Goal: Information Seeking & Learning: Understand process/instructions

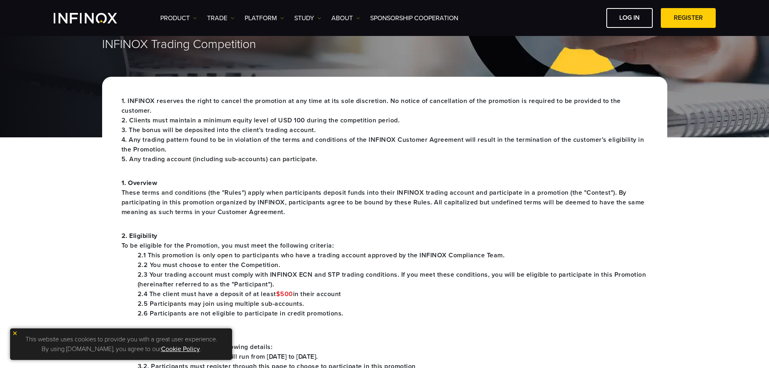
scroll to position [162, 0]
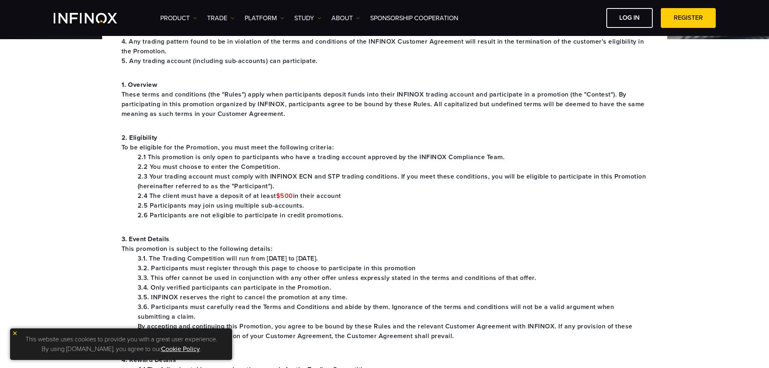
click at [202, 161] on font "2.1 This promotion is only open to participants who have a trading account appr…" at bounding box center [322, 157] width 368 height 8
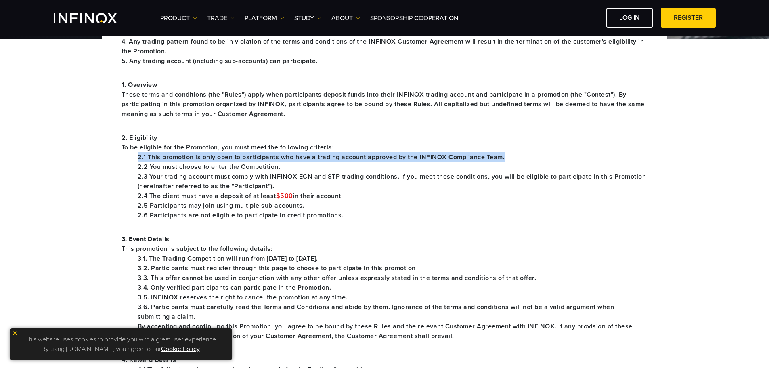
click at [202, 161] on font "2.1 This promotion is only open to participants who have a trading account appr…" at bounding box center [322, 157] width 368 height 8
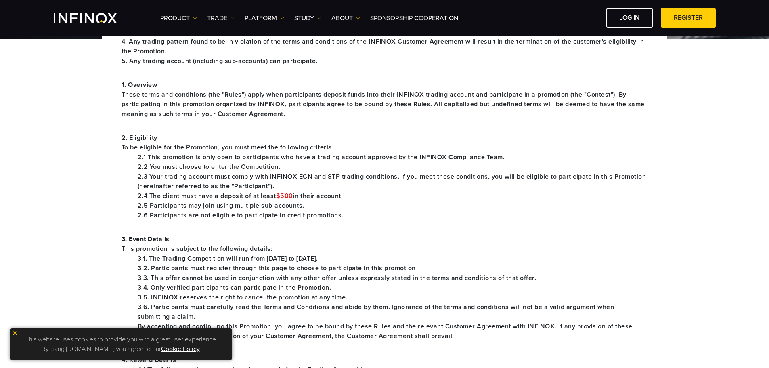
click at [198, 171] on font "2.2 You must choose to enter the Competition." at bounding box center [209, 167] width 143 height 8
click at [238, 155] on font "2.1 This promotion is only open to participants who have a trading account appr…" at bounding box center [322, 157] width 368 height 8
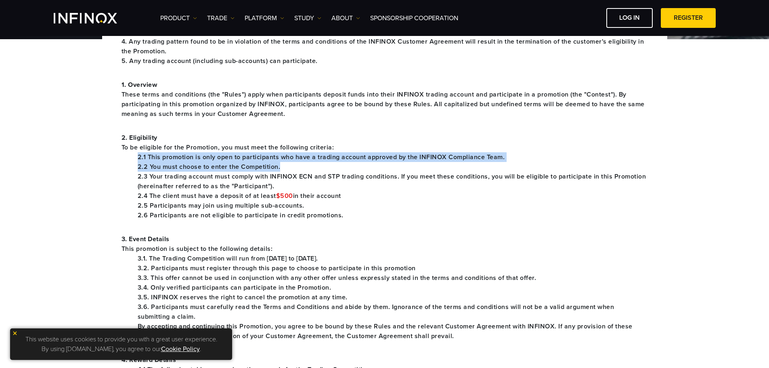
drag, startPoint x: 238, startPoint y: 155, endPoint x: 226, endPoint y: 175, distance: 23.9
click at [226, 174] on ul "2.1 This promotion is only open to participants who have a trading account appr…" at bounding box center [385, 186] width 527 height 68
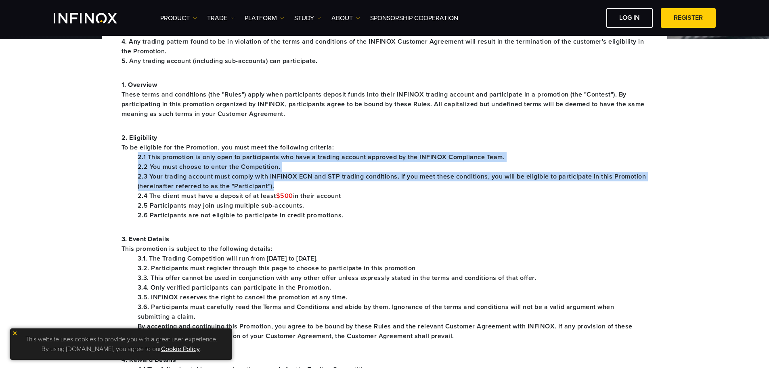
click at [225, 175] on font "2.3 Your trading account must comply with INFINOX ECN and STP trading condition…" at bounding box center [392, 181] width 509 height 18
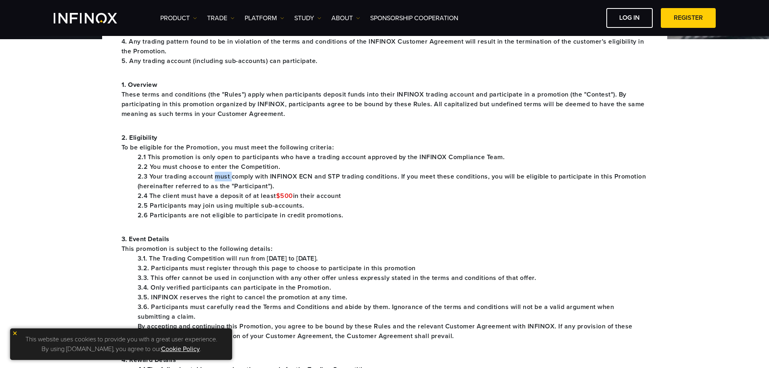
click at [225, 175] on font "2.3 Your trading account must comply with INFINOX ECN and STP trading condition…" at bounding box center [392, 181] width 509 height 18
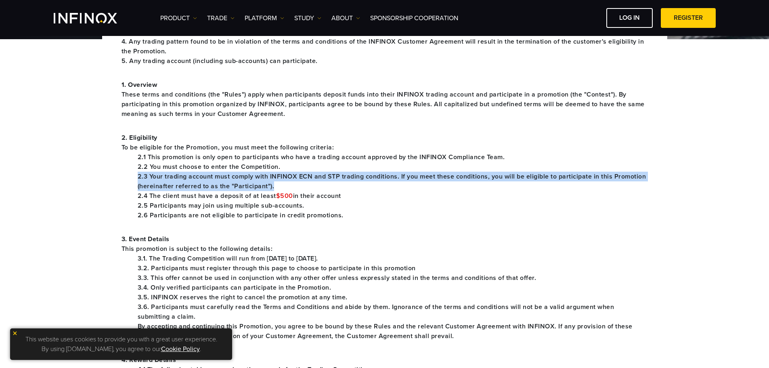
click at [225, 175] on font "2.3 Your trading account must comply with INFINOX ECN and STP trading condition…" at bounding box center [392, 181] width 509 height 18
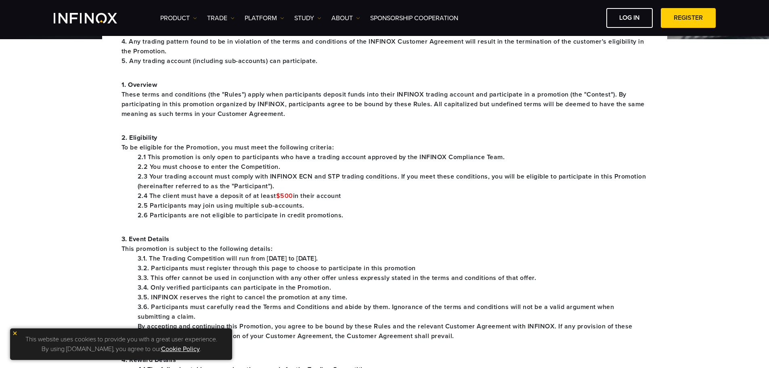
click at [209, 195] on font "2.4 The client must have a deposit of at least" at bounding box center [207, 196] width 139 height 8
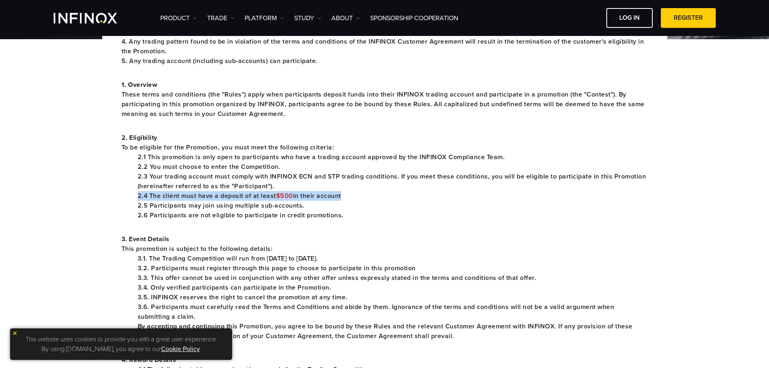
click at [209, 195] on font "2.4 The client must have a deposit of at least" at bounding box center [207, 196] width 139 height 8
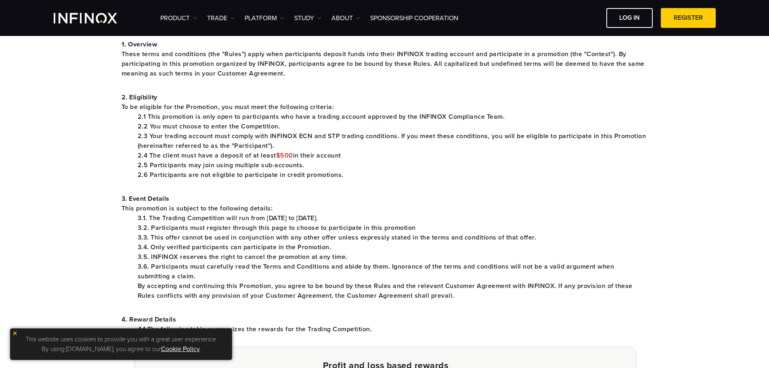
click at [218, 166] on font "2.5 Participants may join using multiple sub-accounts." at bounding box center [221, 165] width 167 height 8
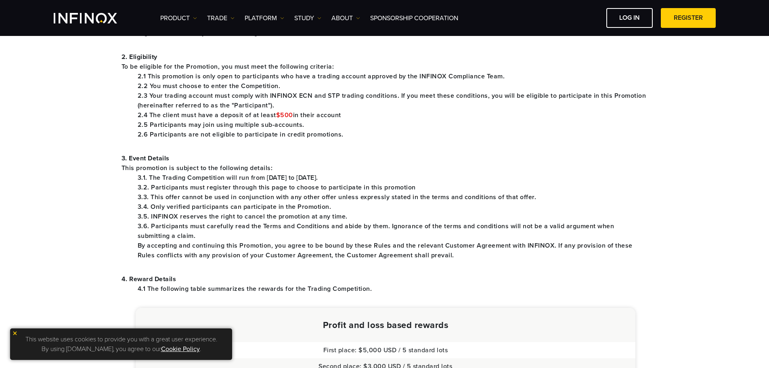
click at [220, 186] on font "3.2. Participants must register through this page to choose to participate in t…" at bounding box center [277, 187] width 278 height 8
click at [221, 186] on font "3.2. Participants must register through this page to choose to participate in t…" at bounding box center [277, 187] width 278 height 8
click at [236, 172] on font "This promotion is subject to the following details:" at bounding box center [197, 168] width 151 height 8
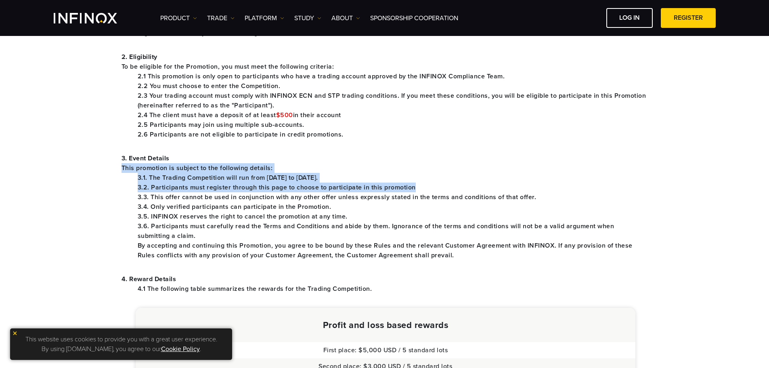
drag, startPoint x: 236, startPoint y: 172, endPoint x: 236, endPoint y: 184, distance: 12.1
click at [236, 184] on div "3. Event Details This promotion is subject to the following details: 3.1. The T…" at bounding box center [385, 206] width 527 height 107
click at [236, 184] on font "3.2. Participants must register through this page to choose to participate in t…" at bounding box center [277, 187] width 278 height 8
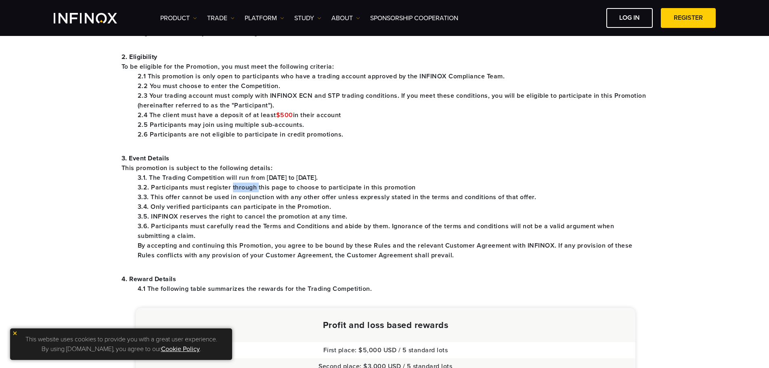
click at [236, 184] on font "3.2. Participants must register through this page to choose to participate in t…" at bounding box center [277, 187] width 278 height 8
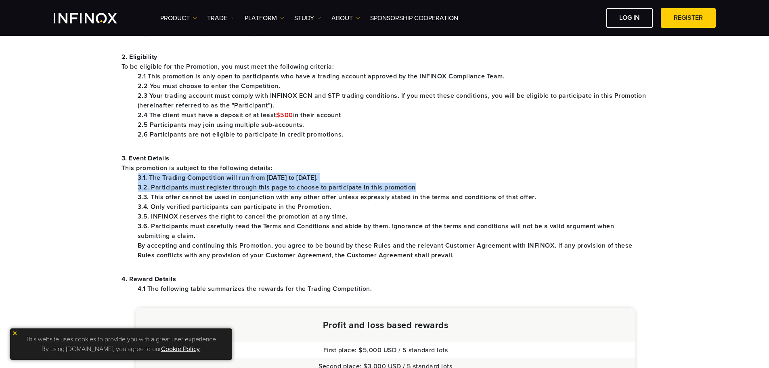
drag, startPoint x: 236, startPoint y: 184, endPoint x: 240, endPoint y: 174, distance: 11.0
click at [240, 174] on ul "3.1. The Trading Competition will run from [DATE] to [DATE]. 3.2. Participants …" at bounding box center [385, 216] width 527 height 87
click at [240, 174] on font "3.1. The Trading Competition will run from [DATE] to [DATE]." at bounding box center [228, 178] width 181 height 8
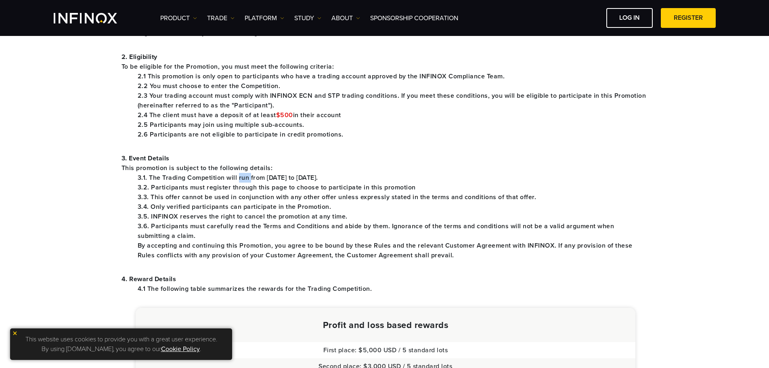
click at [240, 174] on font "3.1. The Trading Competition will run from [DATE] to [DATE]." at bounding box center [228, 178] width 181 height 8
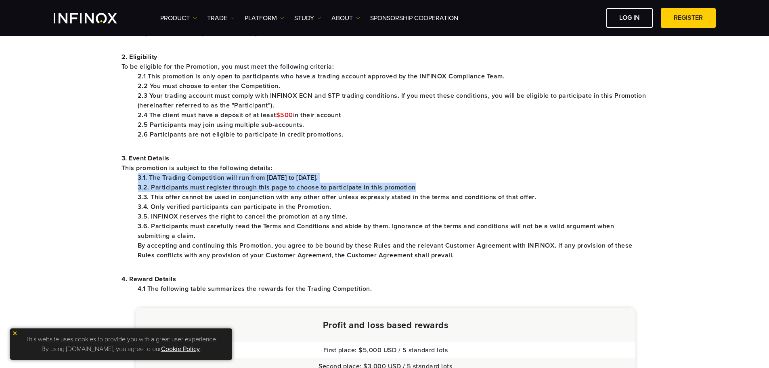
drag, startPoint x: 240, startPoint y: 174, endPoint x: 249, endPoint y: 187, distance: 16.0
click at [249, 187] on ul "3.1. The Trading Competition will run from [DATE] to [DATE]. 3.2. Participants …" at bounding box center [385, 216] width 527 height 87
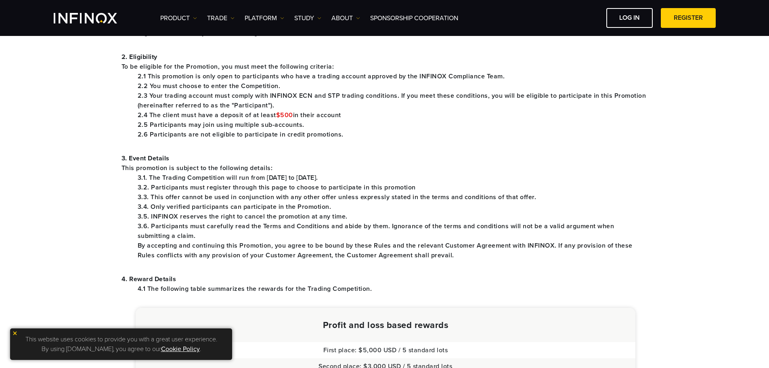
click at [236, 207] on font "3.4. Only verified participants can participate in the Promotion." at bounding box center [235, 207] width 194 height 8
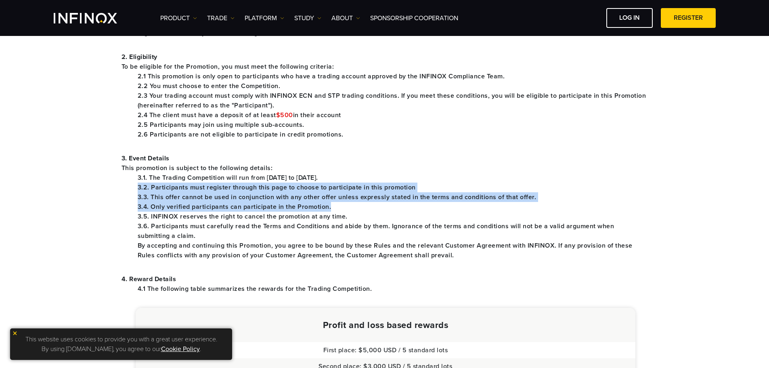
drag, startPoint x: 236, startPoint y: 207, endPoint x: 244, endPoint y: 191, distance: 18.1
click at [244, 191] on ul "3.1. The Trading Competition will run from [DATE] to [DATE]. 3.2. Participants …" at bounding box center [385, 216] width 527 height 87
click at [239, 199] on font "3.3. This offer cannot be used in conjunction with any other offer unless expre…" at bounding box center [337, 197] width 399 height 8
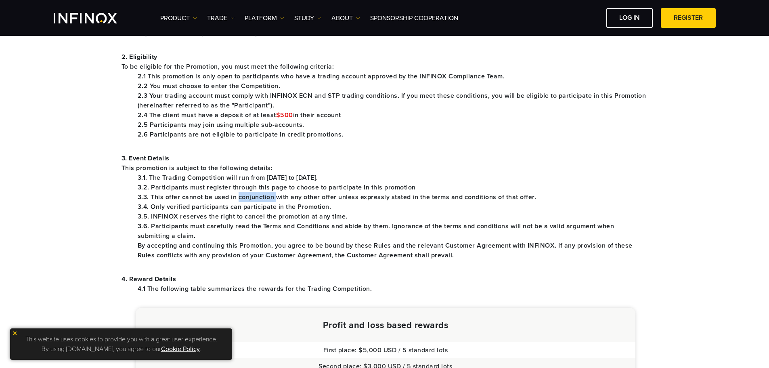
click at [239, 199] on font "3.3. This offer cannot be used in conjunction with any other offer unless expre…" at bounding box center [337, 197] width 399 height 8
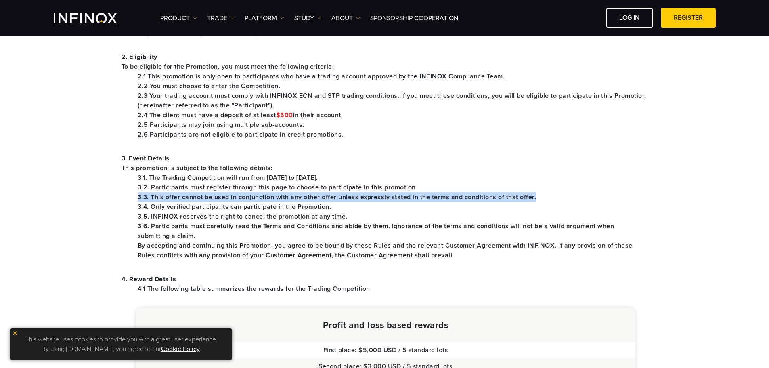
click at [239, 199] on font "3.3. This offer cannot be used in conjunction with any other offer unless expre…" at bounding box center [337, 197] width 399 height 8
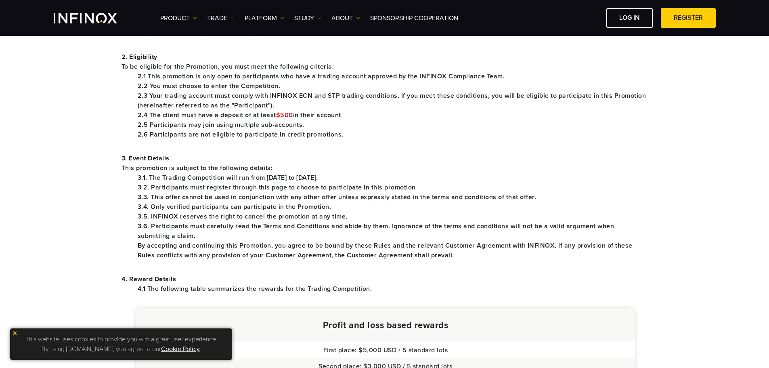
click at [237, 206] on font "3.4. Only verified participants can participate in the Promotion." at bounding box center [235, 207] width 194 height 8
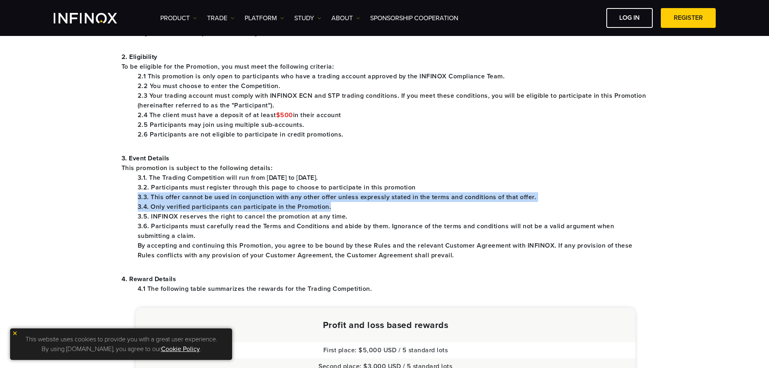
drag, startPoint x: 237, startPoint y: 206, endPoint x: 243, endPoint y: 198, distance: 9.6
click at [243, 198] on ul "3.1. The Trading Competition will run from [DATE] to [DATE]. 3.2. Participants …" at bounding box center [385, 216] width 527 height 87
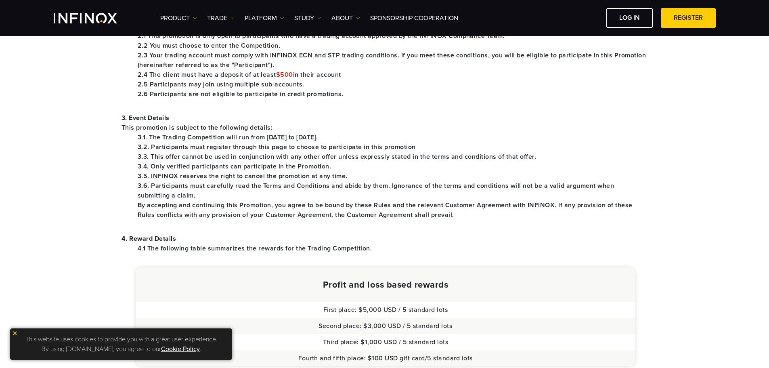
click at [270, 179] on font "3.5. INFINOX reserves the right to cancel the promotion at any time." at bounding box center [243, 176] width 210 height 8
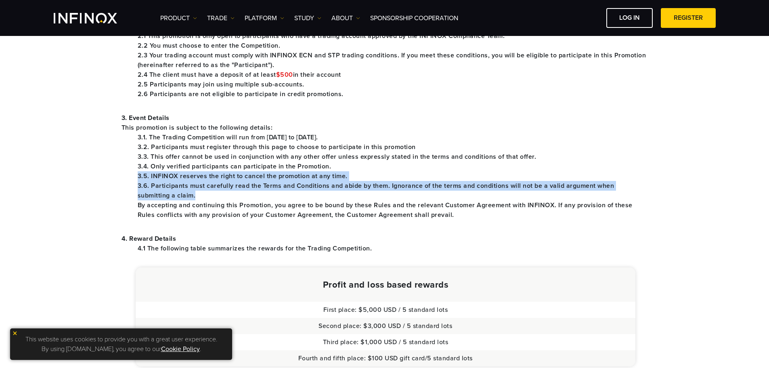
drag, startPoint x: 270, startPoint y: 179, endPoint x: 267, endPoint y: 187, distance: 8.3
click at [267, 187] on ul "3.1. The Trading Competition will run from [DATE] to [DATE]. 3.2. Participants …" at bounding box center [385, 175] width 527 height 87
click at [267, 187] on font "3.6. Participants must carefully read the Terms and Conditions and abide by the…" at bounding box center [376, 191] width 477 height 18
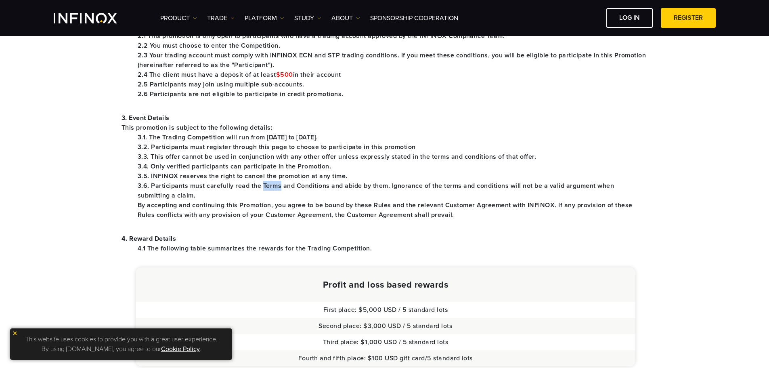
click at [267, 187] on font "3.6. Participants must carefully read the Terms and Conditions and abide by the…" at bounding box center [376, 191] width 477 height 18
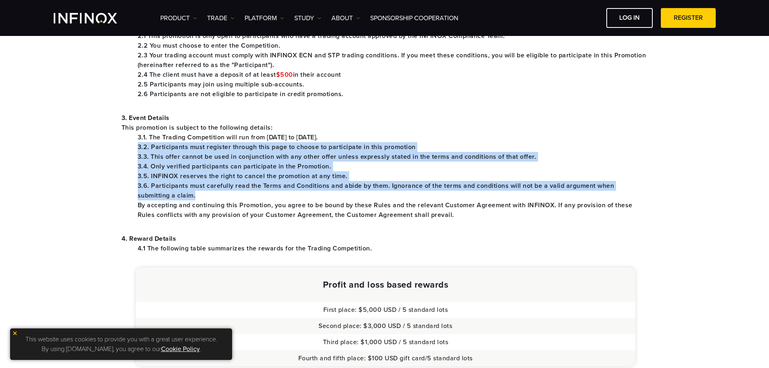
drag, startPoint x: 267, startPoint y: 187, endPoint x: 267, endPoint y: 151, distance: 35.6
click at [267, 151] on ul "3.1. The Trading Competition will run from [DATE] to [DATE]. 3.2. Participants …" at bounding box center [385, 175] width 527 height 87
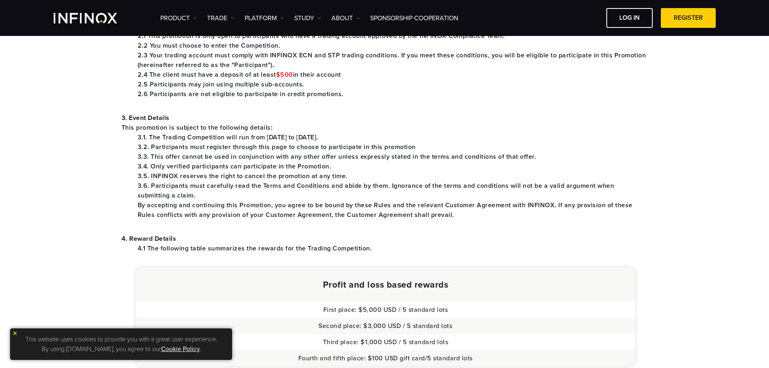
click at [230, 206] on font "By accepting and continuing this Promotion, you agree to be bound by these Rule…" at bounding box center [385, 210] width 495 height 18
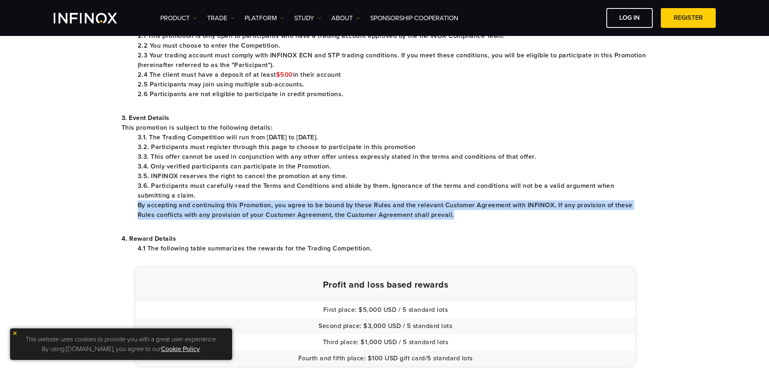
click at [230, 206] on font "By accepting and continuing this Promotion, you agree to be bound by these Rule…" at bounding box center [385, 210] width 495 height 18
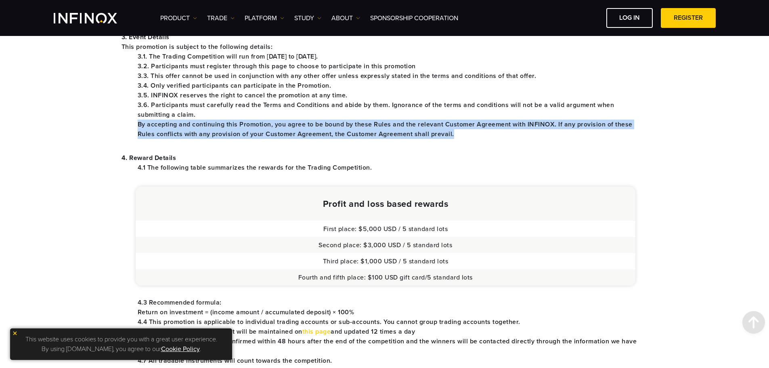
scroll to position [485, 0]
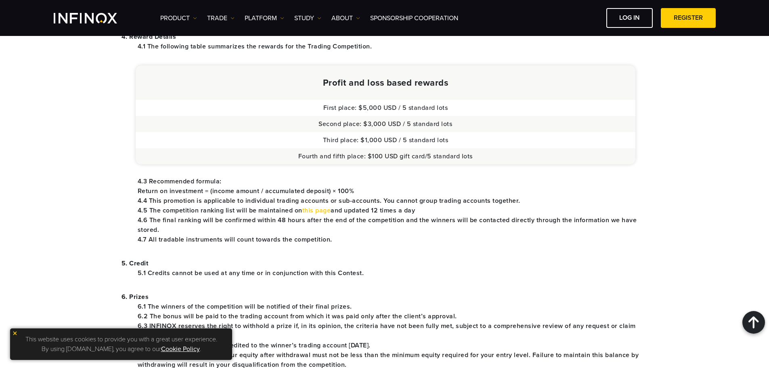
click at [200, 208] on font "4.5 The competition ranking list will be maintained on" at bounding box center [220, 210] width 165 height 8
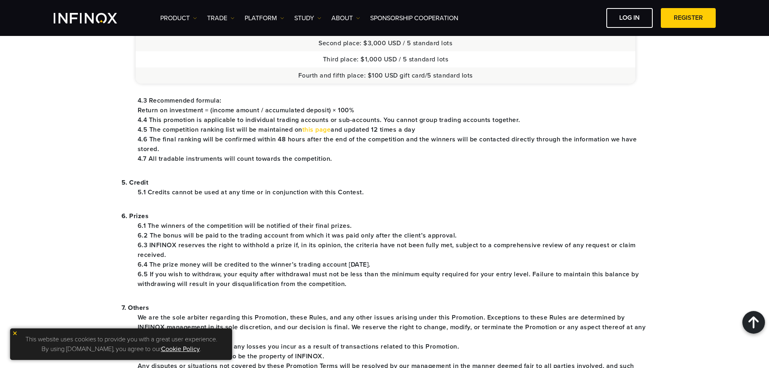
scroll to position [606, 0]
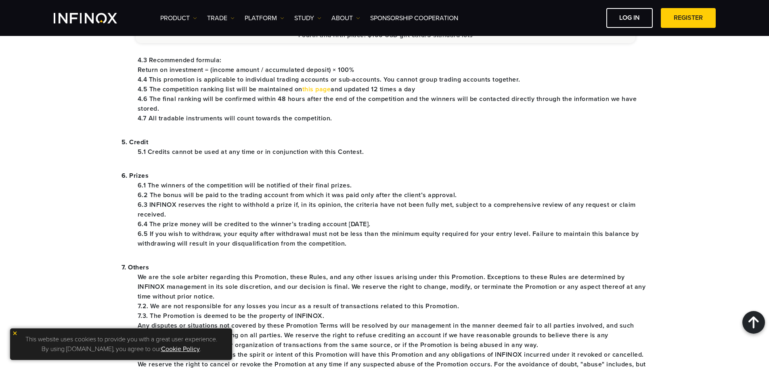
click at [202, 191] on font "6.2 The bonus will be paid to the trading account from which it was paid only a…" at bounding box center [297, 195] width 319 height 8
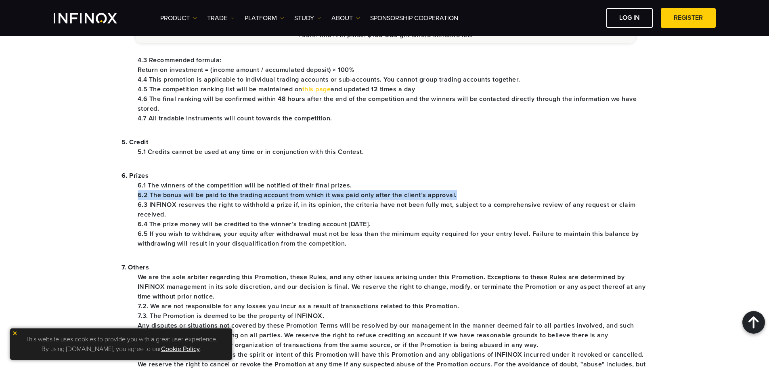
click at [202, 191] on font "6.2 The bonus will be paid to the trading account from which it was paid only a…" at bounding box center [297, 195] width 319 height 8
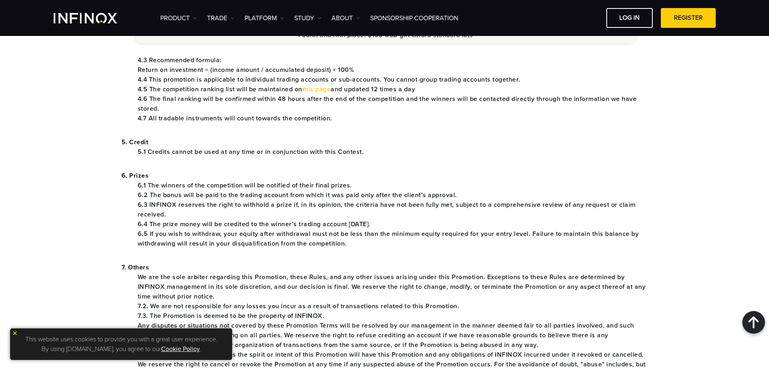
click at [211, 183] on font "6.1 The winners of the competition will be notified of their final prizes." at bounding box center [245, 185] width 214 height 8
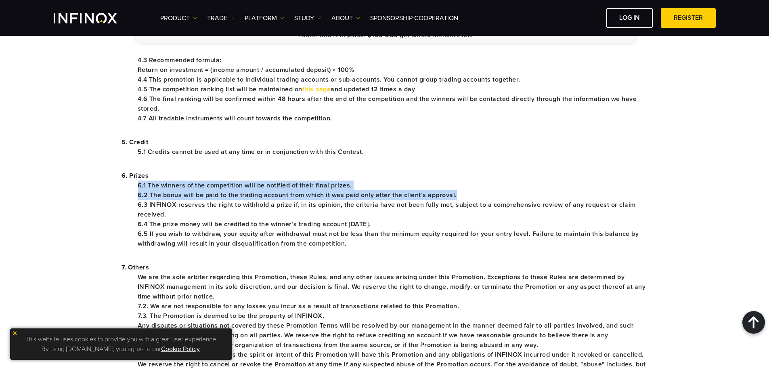
drag, startPoint x: 211, startPoint y: 183, endPoint x: 208, endPoint y: 192, distance: 9.6
click at [208, 192] on ul "6.1 The winners of the competition will be notified of their final prizes. 6.2 …" at bounding box center [385, 215] width 527 height 68
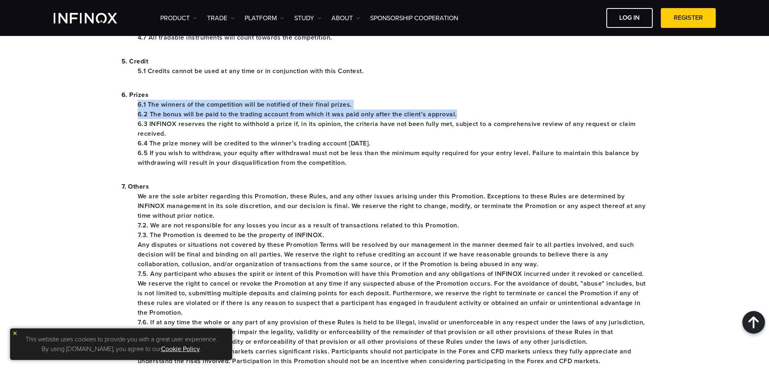
click at [243, 108] on font "6.1 The winners of the competition will be notified of their final prizes." at bounding box center [245, 105] width 214 height 8
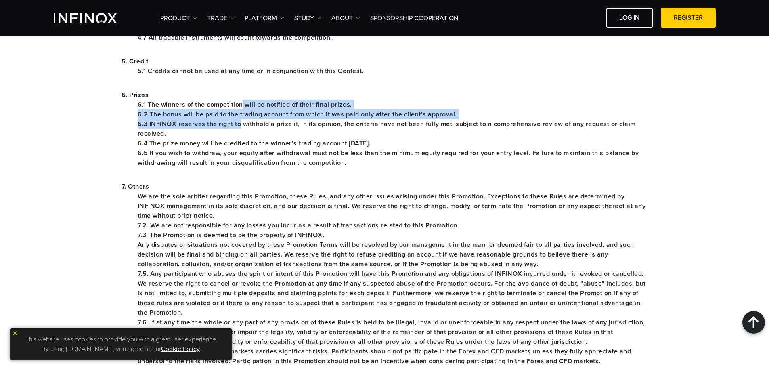
drag, startPoint x: 243, startPoint y: 108, endPoint x: 237, endPoint y: 134, distance: 26.1
click at [237, 130] on ul "6.1 The winners of the competition will be notified of their final prizes. 6.2 …" at bounding box center [385, 134] width 527 height 68
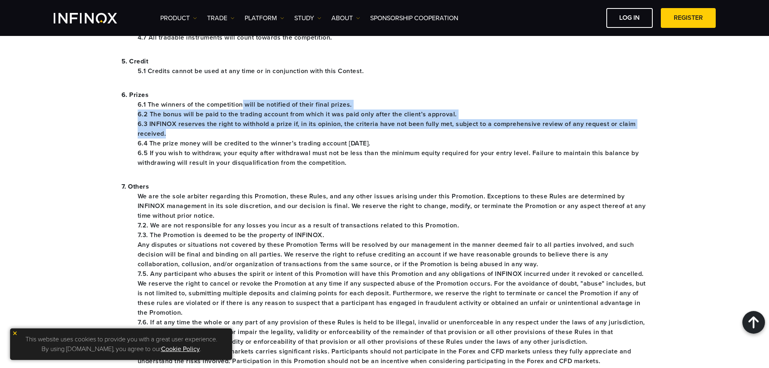
click at [237, 134] on li "6.3 INFINOX reserves the right to withhold a prize if, in its opinion, the crit…" at bounding box center [393, 128] width 511 height 19
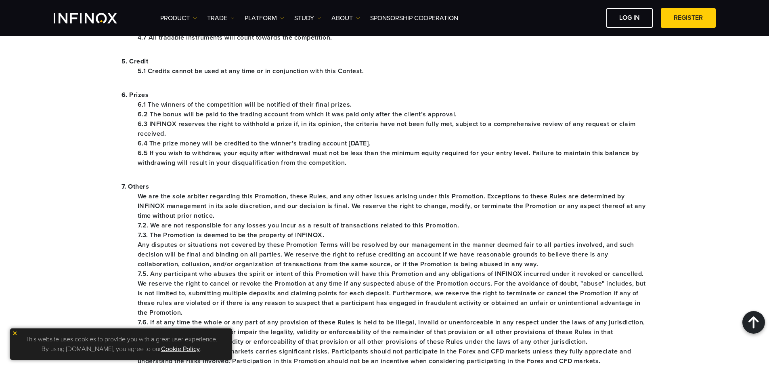
click at [237, 134] on li "6.3 INFINOX reserves the right to withhold a prize if, in its opinion, the crit…" at bounding box center [393, 128] width 511 height 19
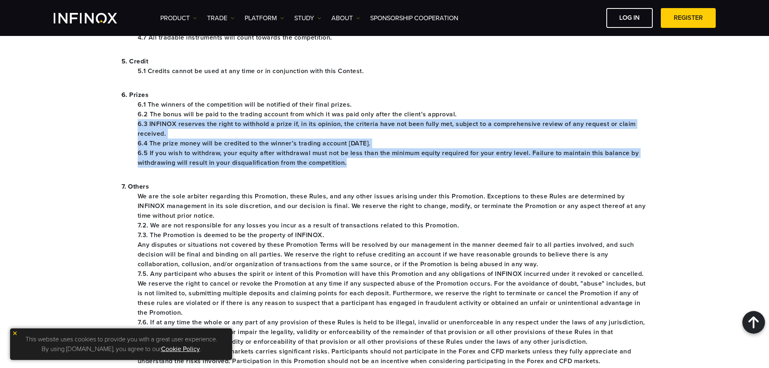
drag, startPoint x: 237, startPoint y: 134, endPoint x: 236, endPoint y: 168, distance: 33.6
click at [236, 168] on ul "6.1 The winners of the competition will be notified of their final prizes. 6.2 …" at bounding box center [385, 134] width 527 height 68
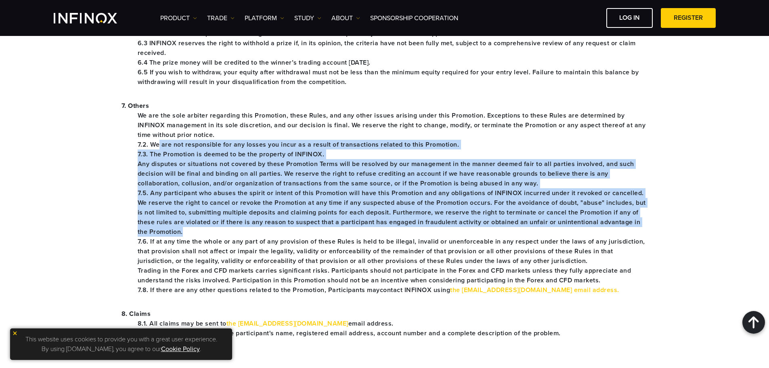
drag, startPoint x: 164, startPoint y: 143, endPoint x: 284, endPoint y: 237, distance: 153.4
click at [284, 237] on ul "We are the sole arbiter regarding this Promotion, these Rules, and any other is…" at bounding box center [385, 203] width 527 height 184
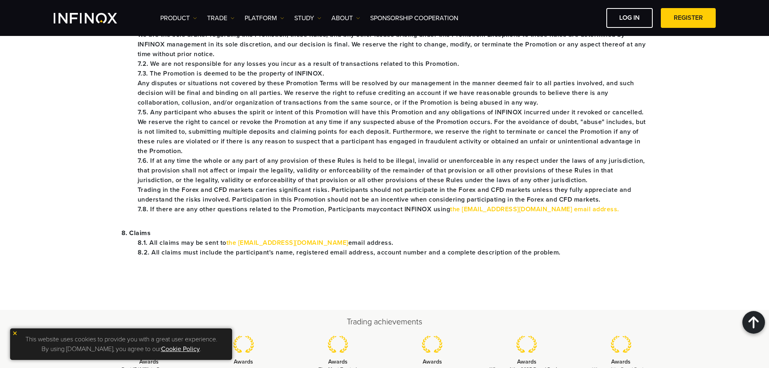
click at [292, 203] on font "Trading in the Forex and CFD markets carries significant risks. Participants sh…" at bounding box center [385, 195] width 494 height 18
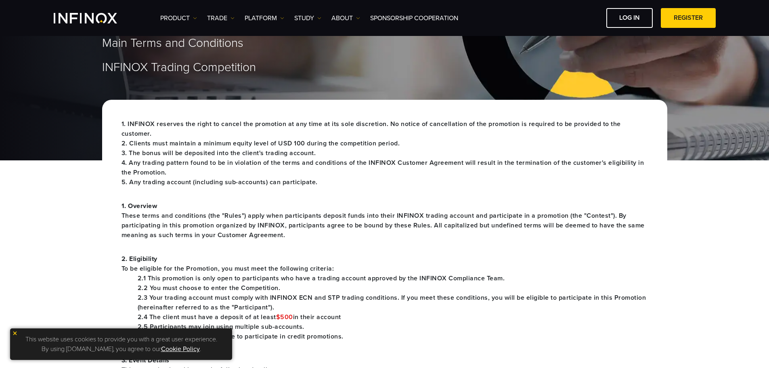
scroll to position [0, 0]
